Goal: Task Accomplishment & Management: Complete application form

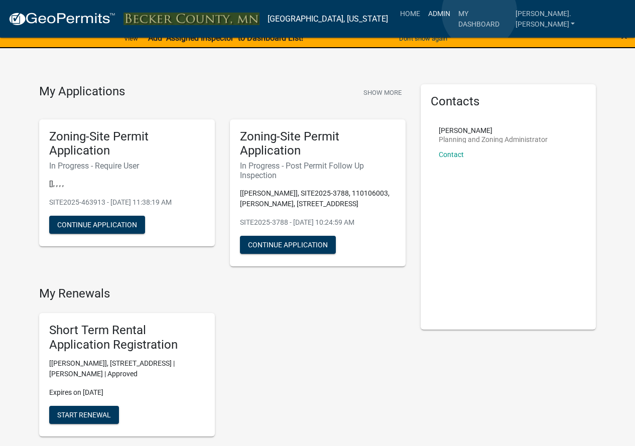
click at [454, 13] on link "Admin" at bounding box center [439, 13] width 30 height 19
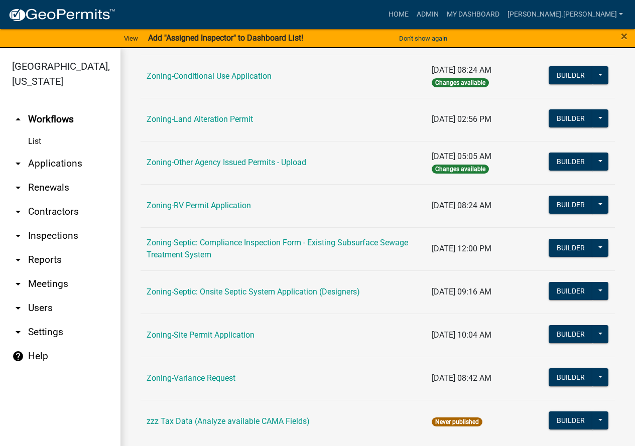
scroll to position [324, 0]
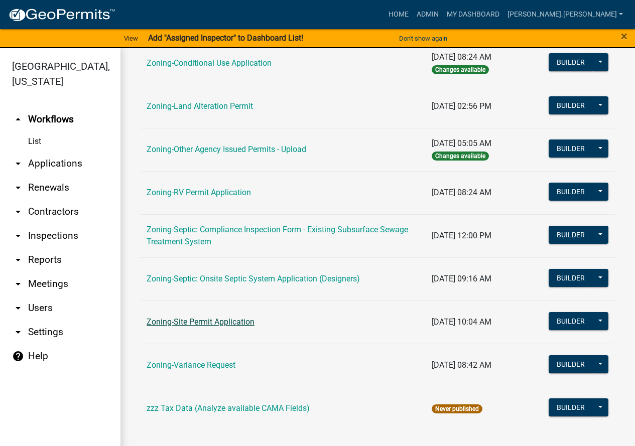
click at [195, 321] on link "Zoning-Site Permit Application" at bounding box center [201, 322] width 108 height 10
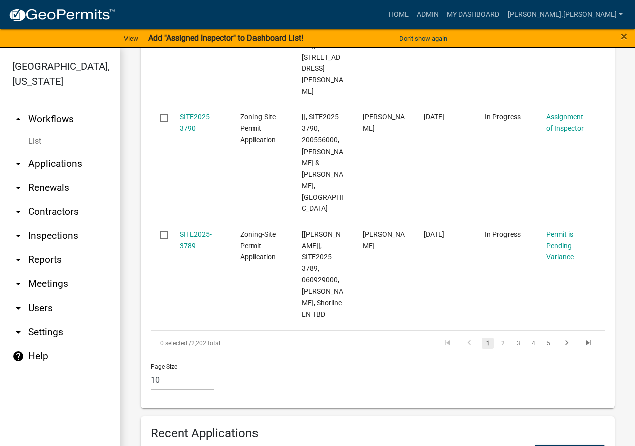
scroll to position [1506, 0]
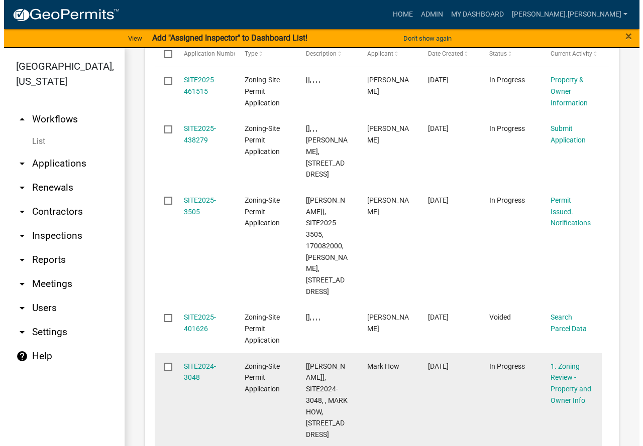
scroll to position [1858, 0]
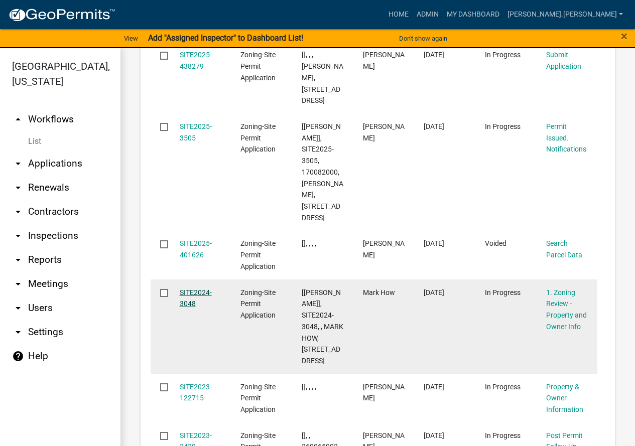
type input "How"
click at [189, 289] on link "SITE2024-3048" at bounding box center [196, 299] width 32 height 20
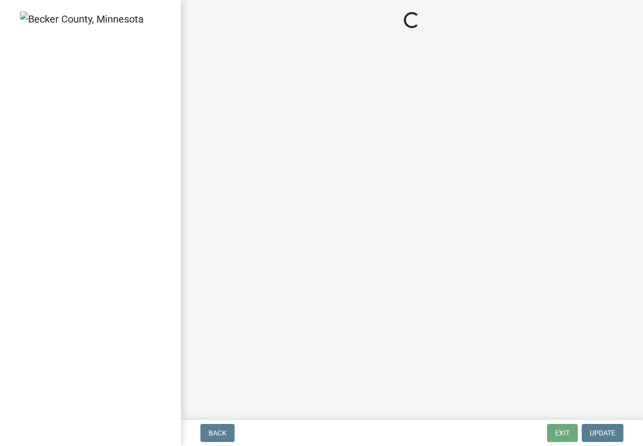
select select "b279cdb4-a9c7-4e65-a8bd-797316f5be14"
select select "ab6c2257-4786-48e5-86d0-1194833f57c8"
select select "de99b201-fb85-4000-88f5-6f49f4ff2101"
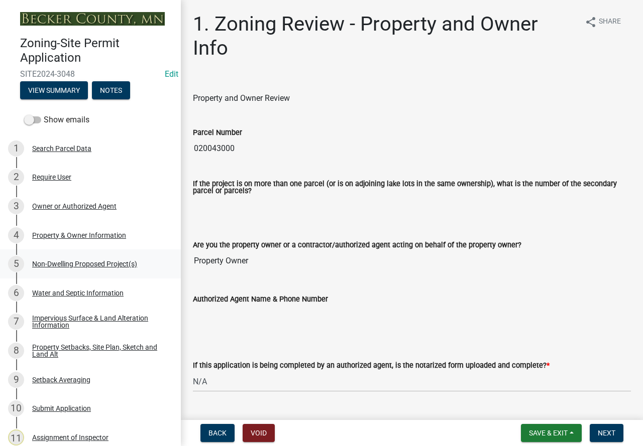
click at [79, 258] on div "5 Non-Dwelling Proposed Project(s)" at bounding box center [86, 264] width 157 height 16
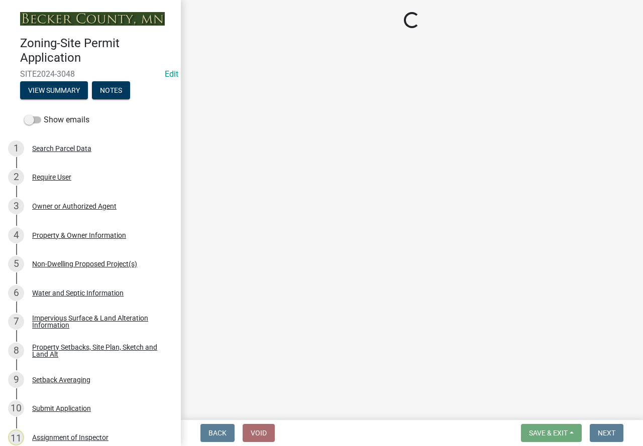
select select "97c48b8f-5b3b-4eb5-baa1-64080d5416e1"
select select "68d85482-c11a-4398-9267-999385c995bf"
select select "c901b724-8e9a-499b-811d-f72064c7192a"
select select "d5258256-81e9-4688-bc84-b01445ee29b6"
select select "258cbdbc-8629-455d-9fed-6a57bf82144e"
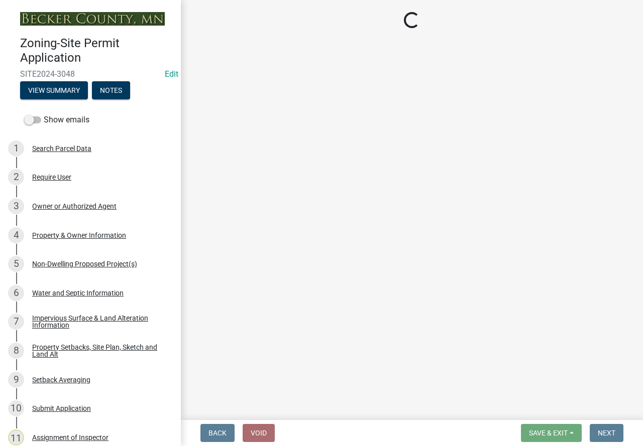
select select "13ff1540-f528-4da3-932f-6dbc07425acb"
select select "3526a977-e5c0-413b-9aee-5386825caf5f"
select select "0b95150f-8a95-4167-ad09-740df48873bc"
select select "a9a8393f-3c28-47b8-b6d9-84c94641c3fc"
select select "355c7b62-c61e-4b56-8305-9ac76497983a"
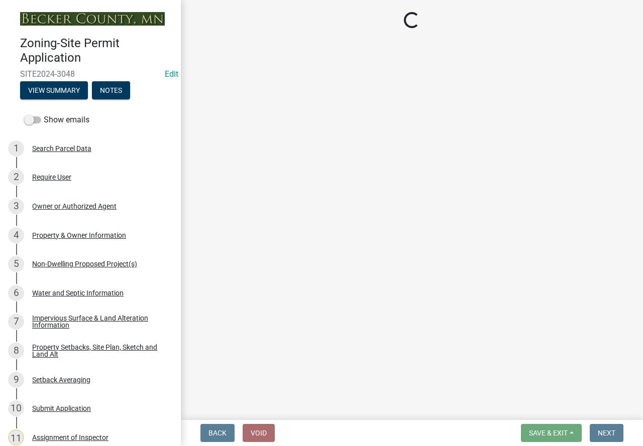
select select "e7c102df-bb25-48e4-a306-d740a3d6a2ce"
select select "44b5dfa8-51a9-49f5-9ebb-999dc612c890"
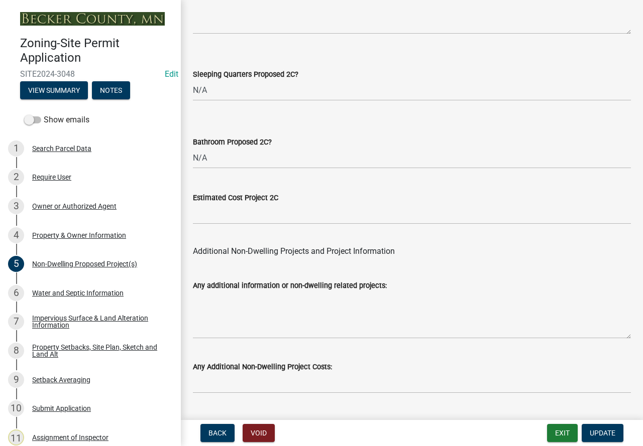
scroll to position [2033, 0]
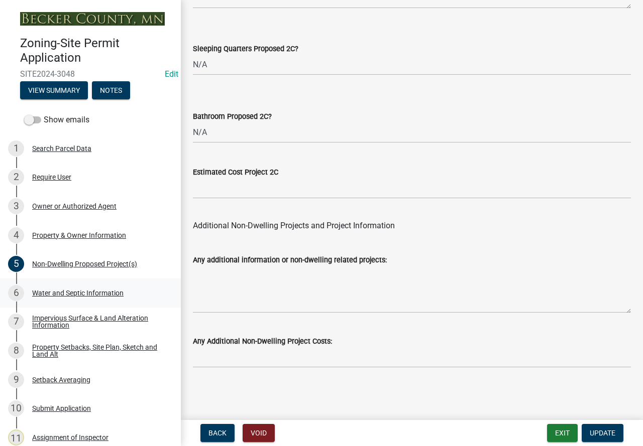
click at [63, 290] on div "Water and Septic Information" at bounding box center [77, 293] width 91 height 7
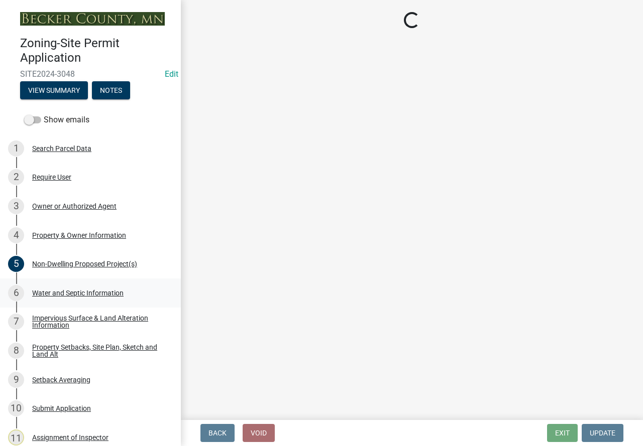
select select "295c6ba3-00c2-4229-aea3-8b4be6316de8"
select select "4828487e-2007-429b-991d-671fae0459c9"
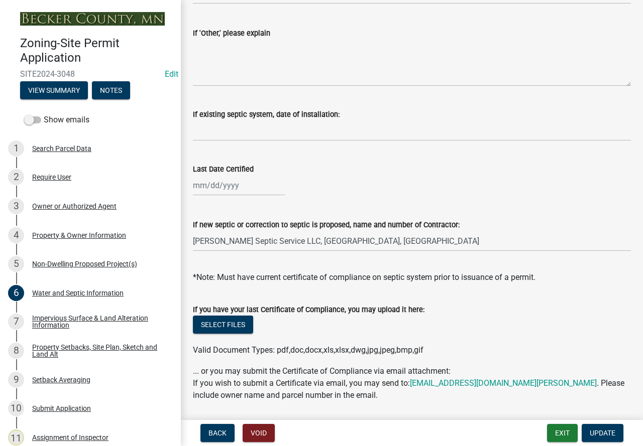
scroll to position [314, 0]
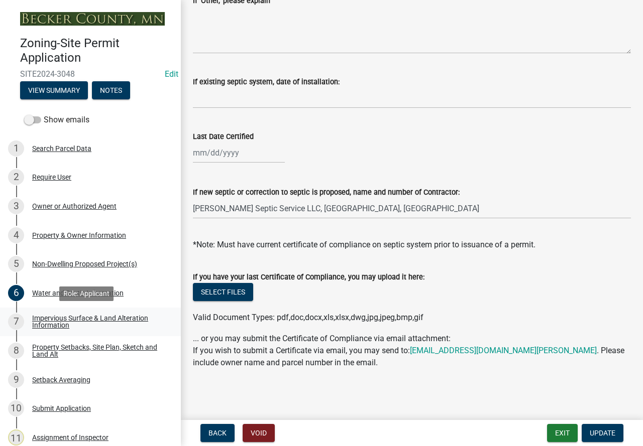
click at [94, 318] on div "Impervious Surface & Land Alteration Information" at bounding box center [98, 322] width 133 height 14
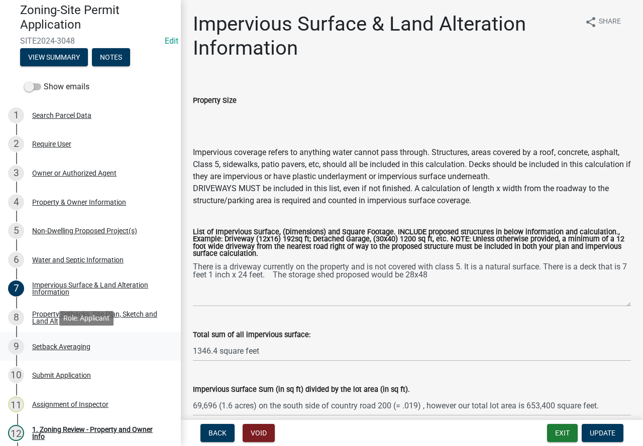
scroll to position [100, 0]
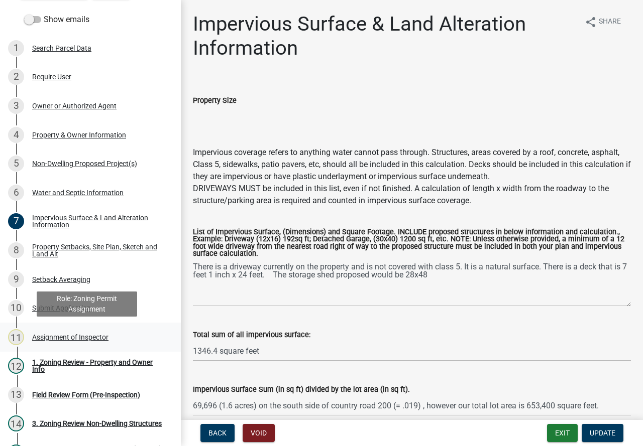
click at [57, 335] on div "Assignment of Inspector" at bounding box center [70, 337] width 76 height 7
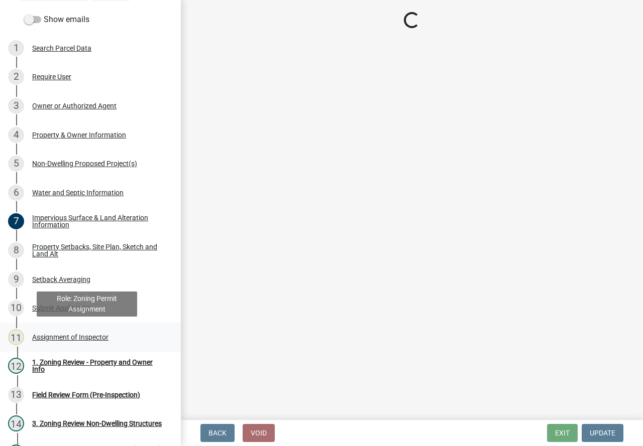
select select "46a4e5dd-5e54-4833-a695-492bd64ca2bd"
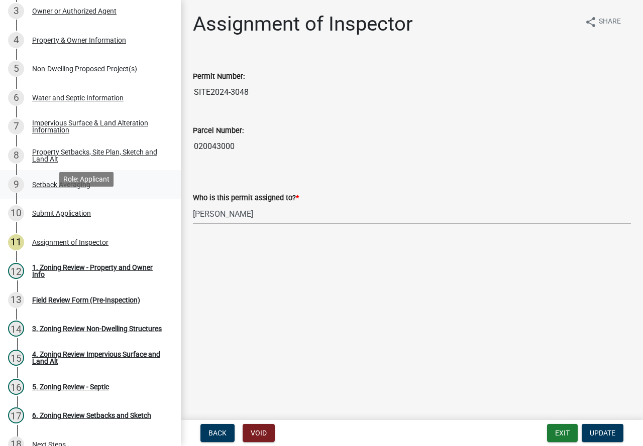
scroll to position [201, 0]
